Goal: Find specific page/section: Find specific page/section

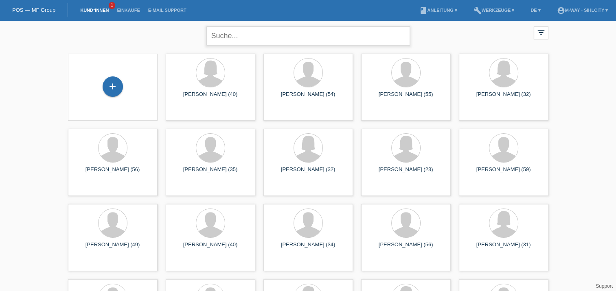
click at [238, 40] on input "text" at bounding box center [307, 35] width 203 height 19
type input "sidiro"
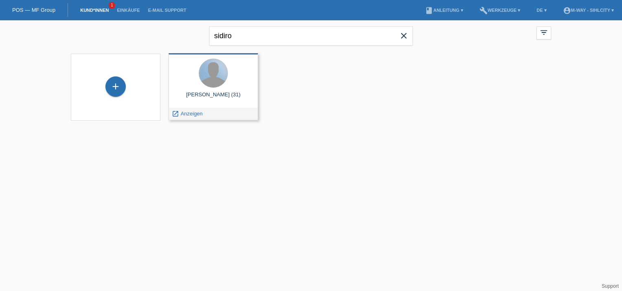
click at [219, 81] on div at bounding box center [213, 73] width 28 height 28
click at [230, 88] on div at bounding box center [213, 74] width 77 height 31
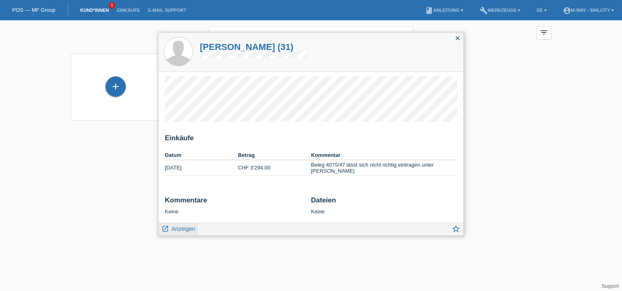
click at [188, 229] on span "Anzeigen" at bounding box center [183, 229] width 24 height 7
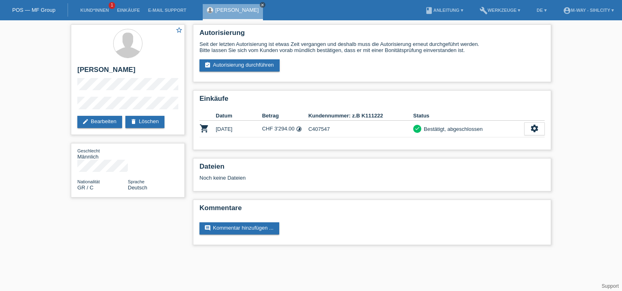
click at [265, 4] on icon "close" at bounding box center [262, 5] width 4 height 4
click at [96, 9] on link "Kund*innen" at bounding box center [94, 10] width 37 height 5
